Goal: Task Accomplishment & Management: Manage account settings

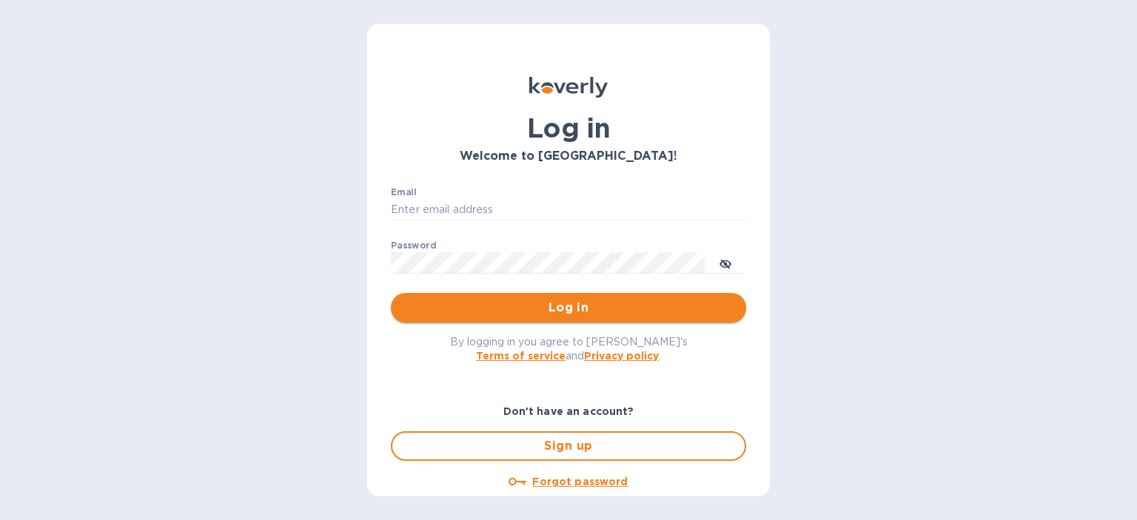
type input "[EMAIL_ADDRESS][DOMAIN_NAME]"
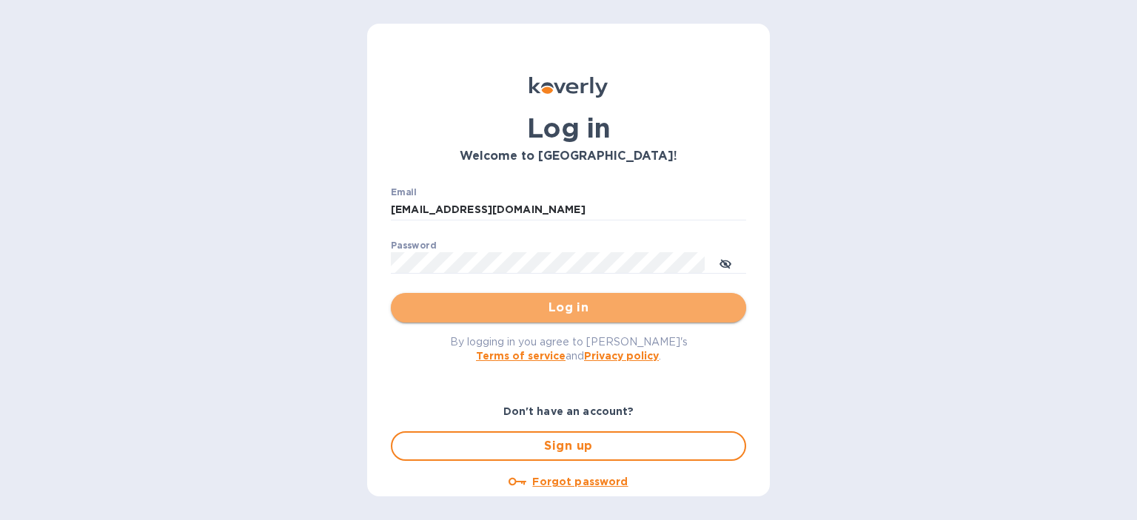
click at [620, 309] on span "Log in" at bounding box center [569, 308] width 332 height 18
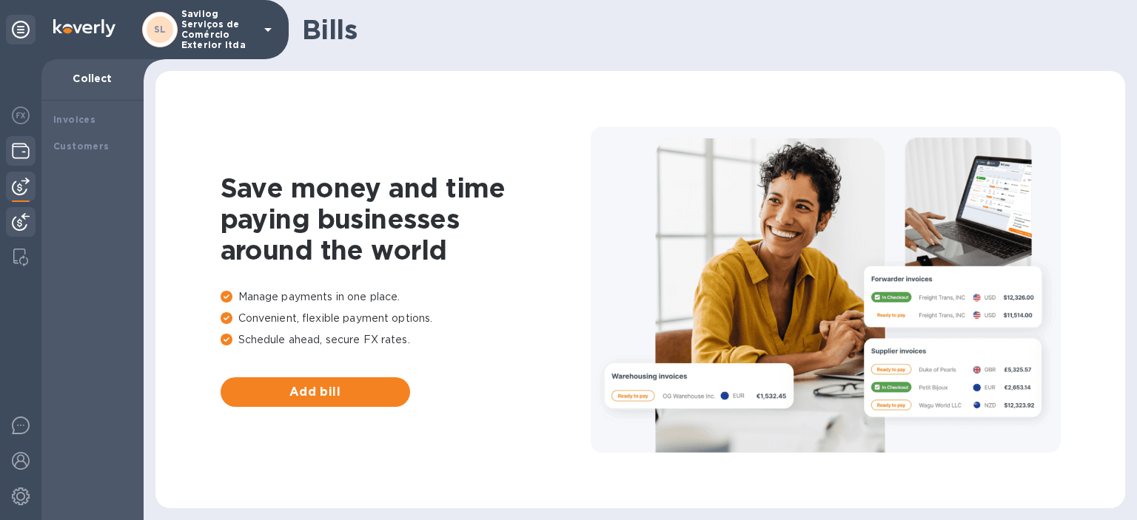
click at [21, 145] on img at bounding box center [21, 151] width 18 height 18
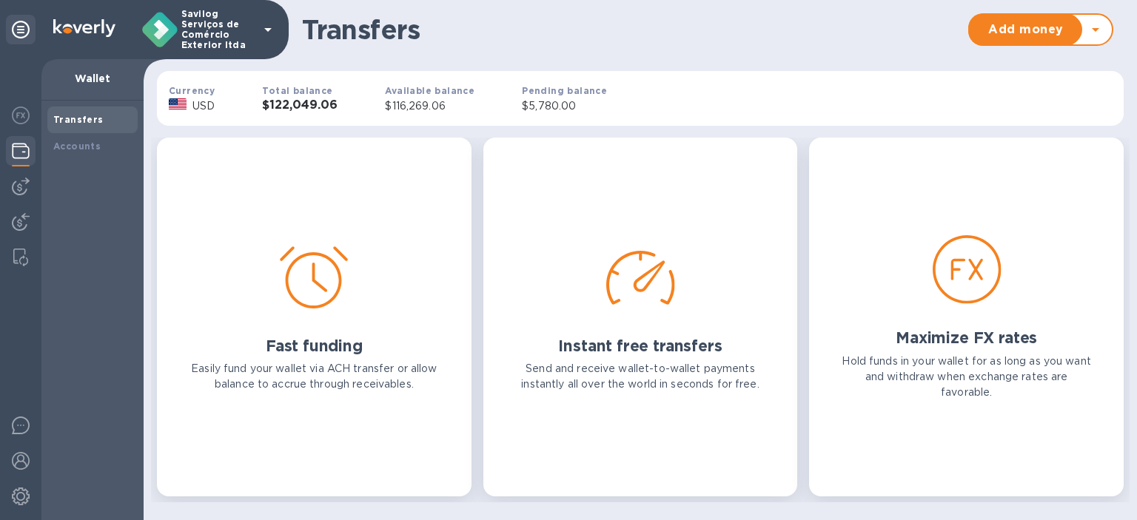
click at [107, 121] on div "Transfers" at bounding box center [92, 119] width 78 height 15
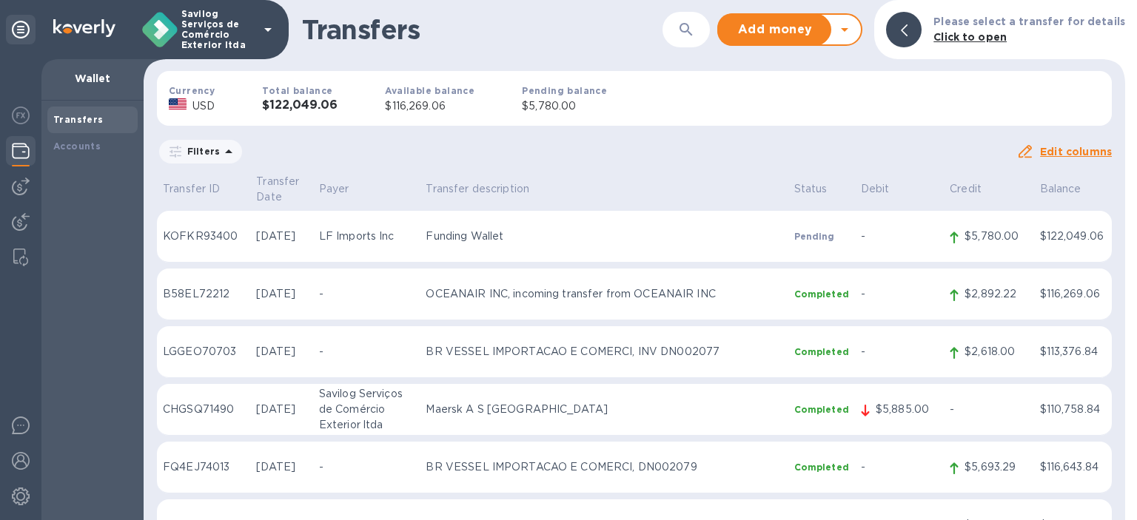
click at [98, 121] on div "Transfers" at bounding box center [92, 119] width 78 height 15
